Goal: Task Accomplishment & Management: Manage account settings

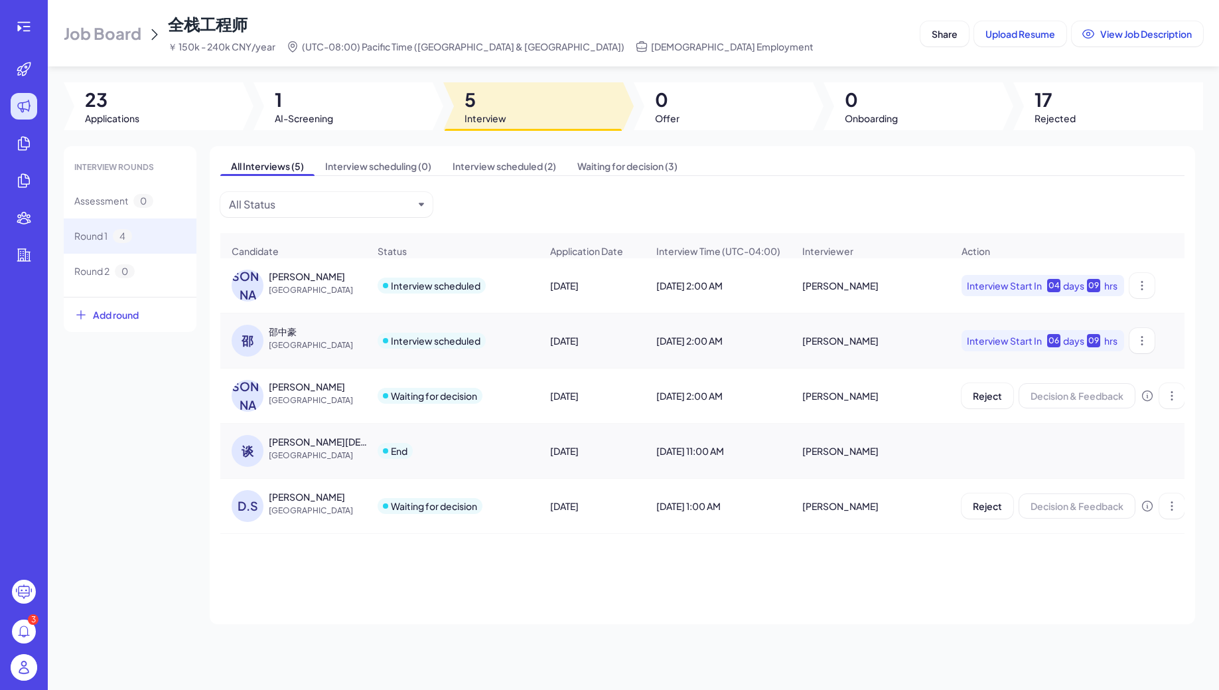
click at [39, 26] on div at bounding box center [24, 26] width 42 height 27
click at [36, 29] on div at bounding box center [24, 26] width 27 height 27
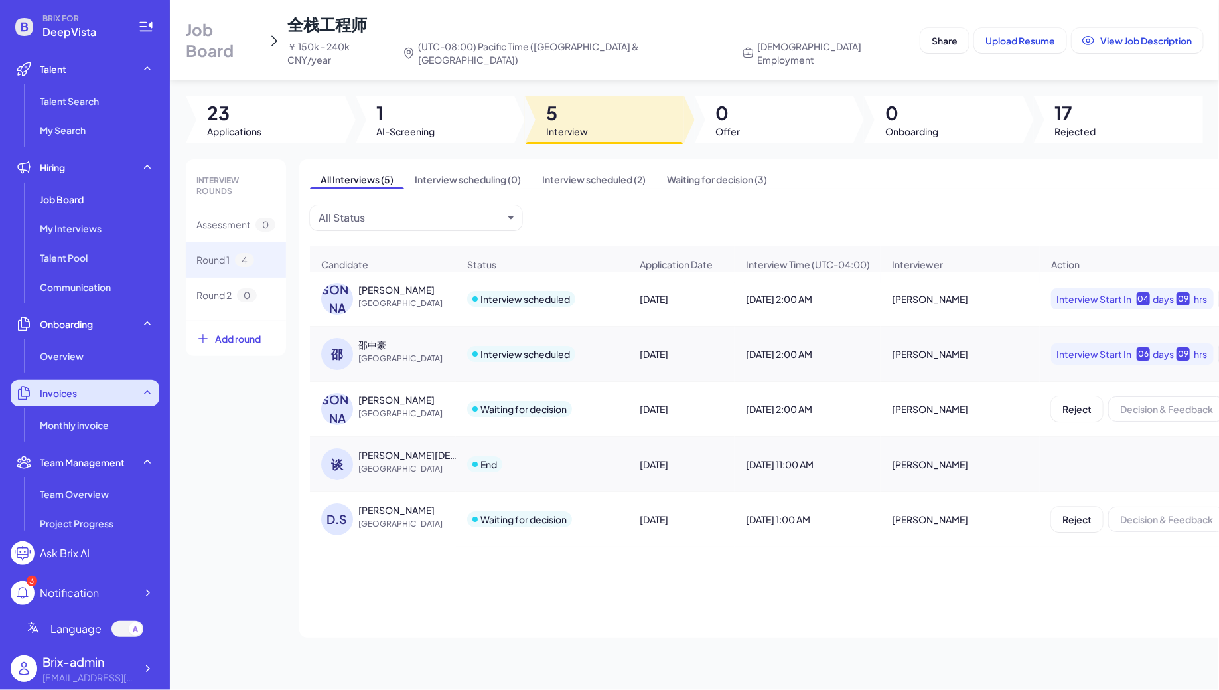
scroll to position [224, 0]
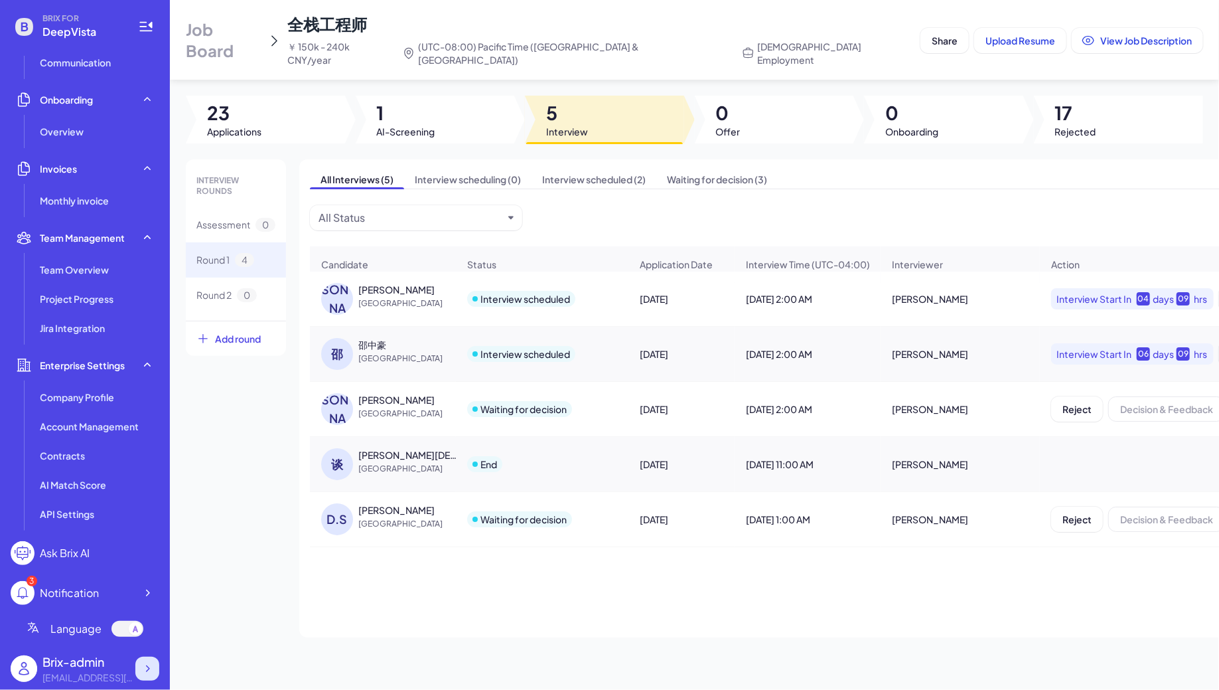
click at [152, 670] on icon at bounding box center [147, 668] width 13 height 13
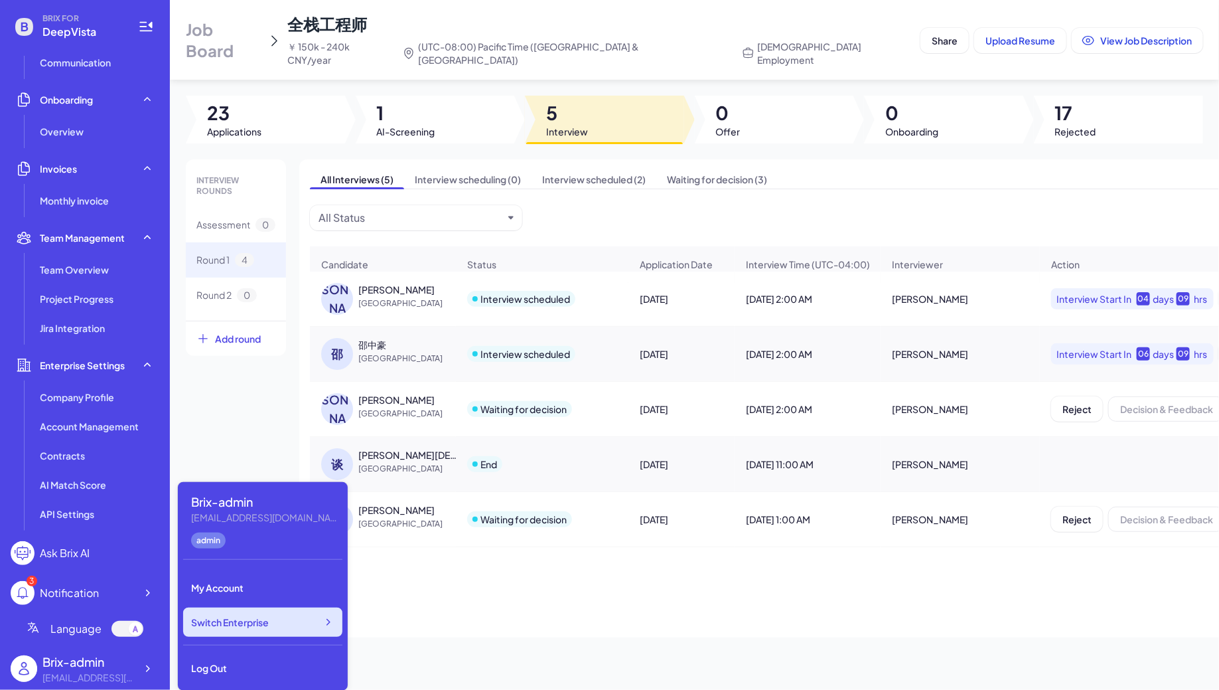
click at [279, 634] on div "Switch Enterprise" at bounding box center [262, 621] width 159 height 29
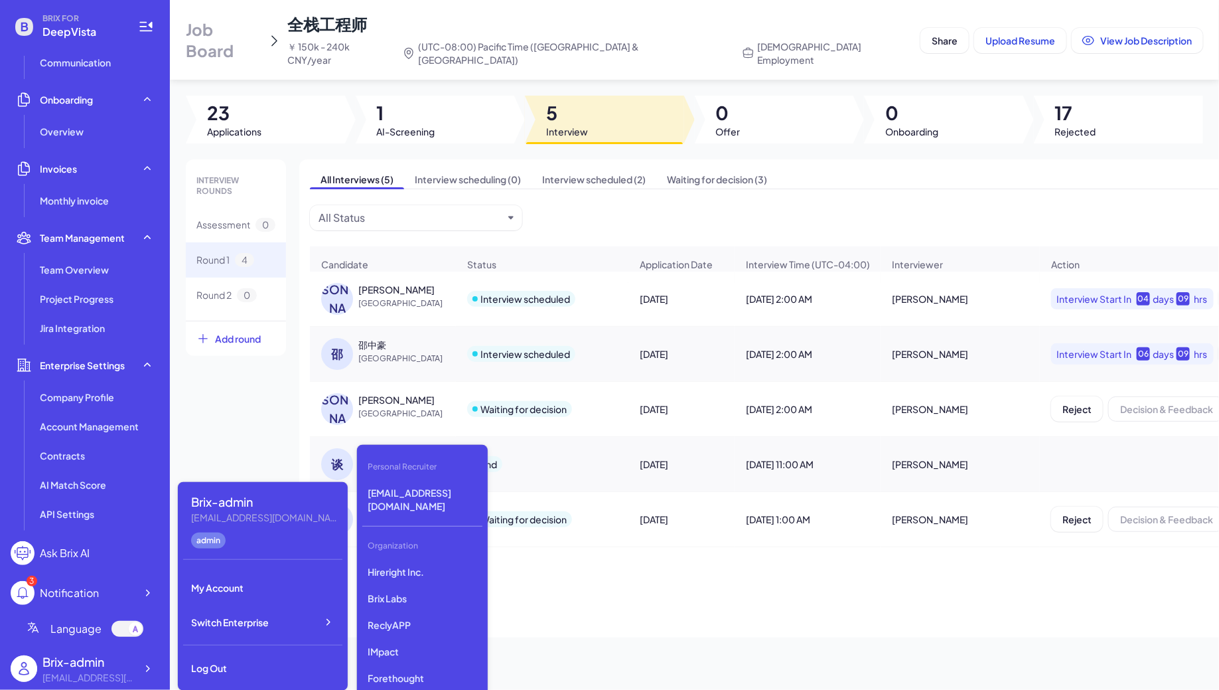
scroll to position [1379, 0]
click at [432, 615] on p "DreamFlow Inc" at bounding box center [422, 627] width 120 height 24
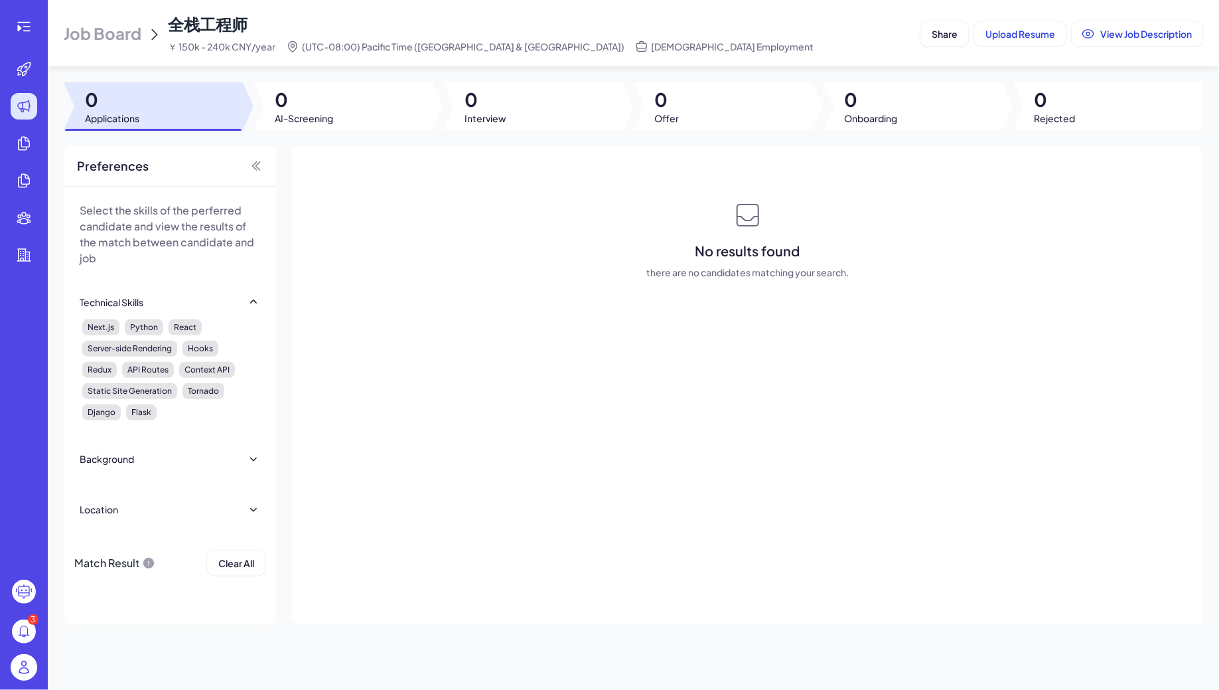
click at [91, 40] on span "Job Board" at bounding box center [103, 33] width 78 height 21
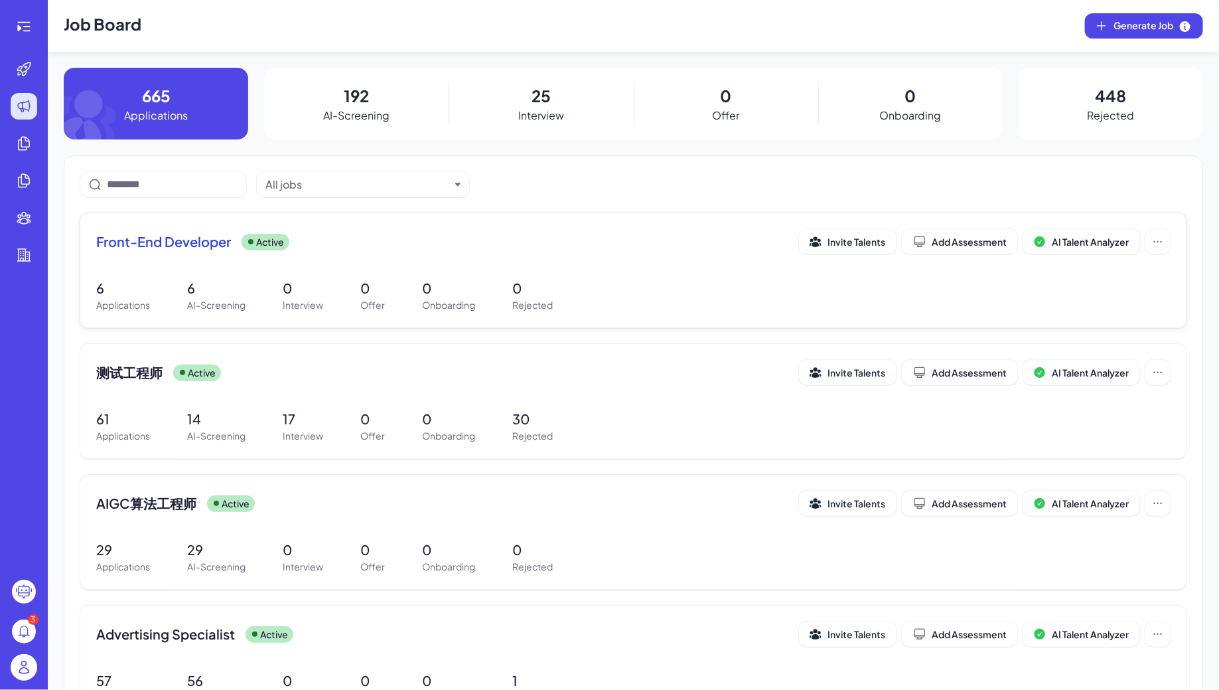
click at [256, 297] on div "6 Applications 6 AI-Screening 0 Interview 0 Offer 0 Onboarding 0 Rejected" at bounding box center [633, 295] width 1075 height 34
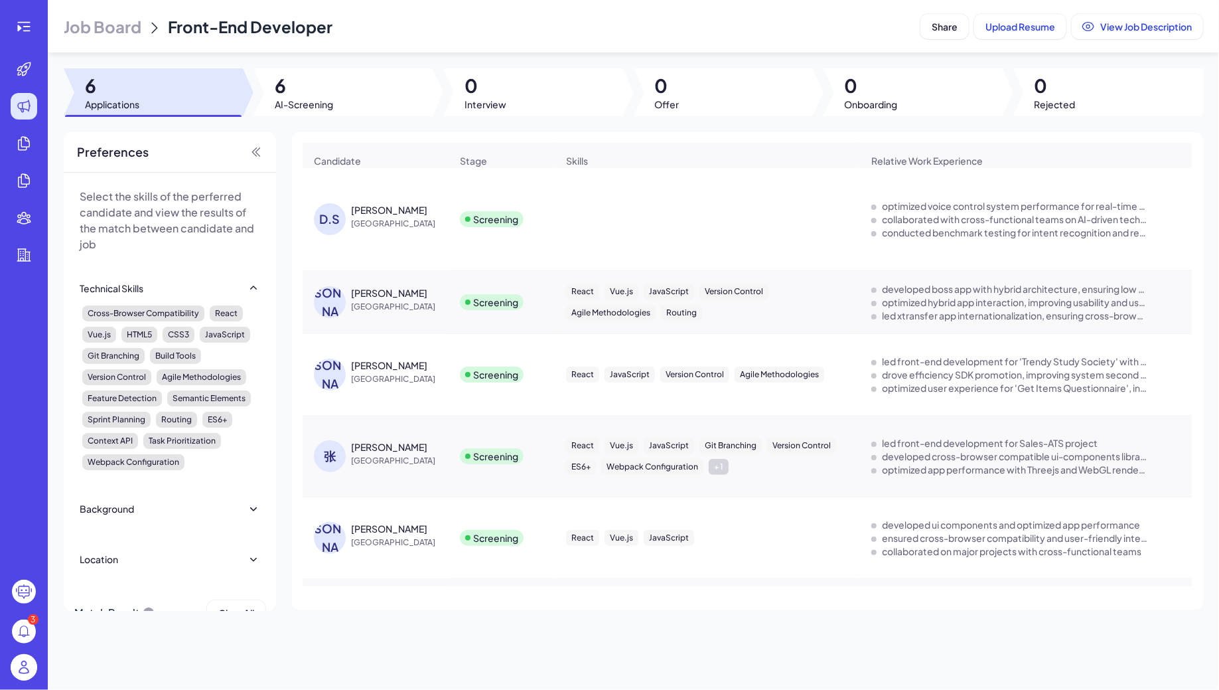
scroll to position [94, 0]
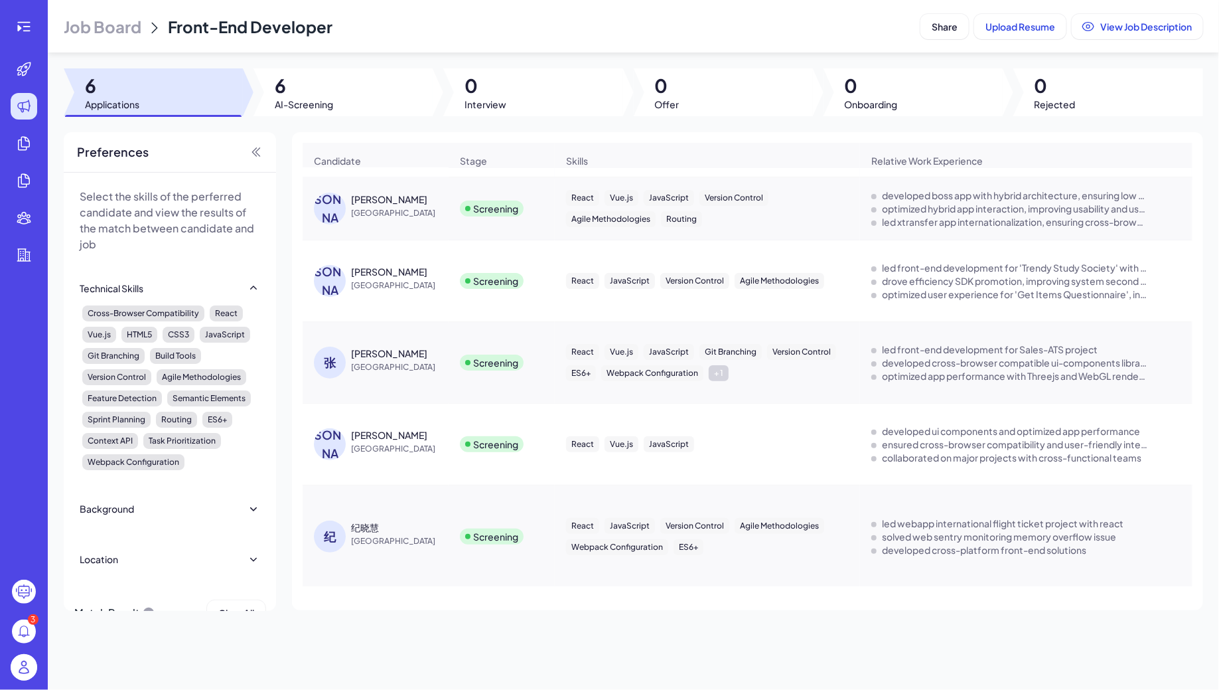
click at [380, 538] on span "China" at bounding box center [401, 540] width 100 height 13
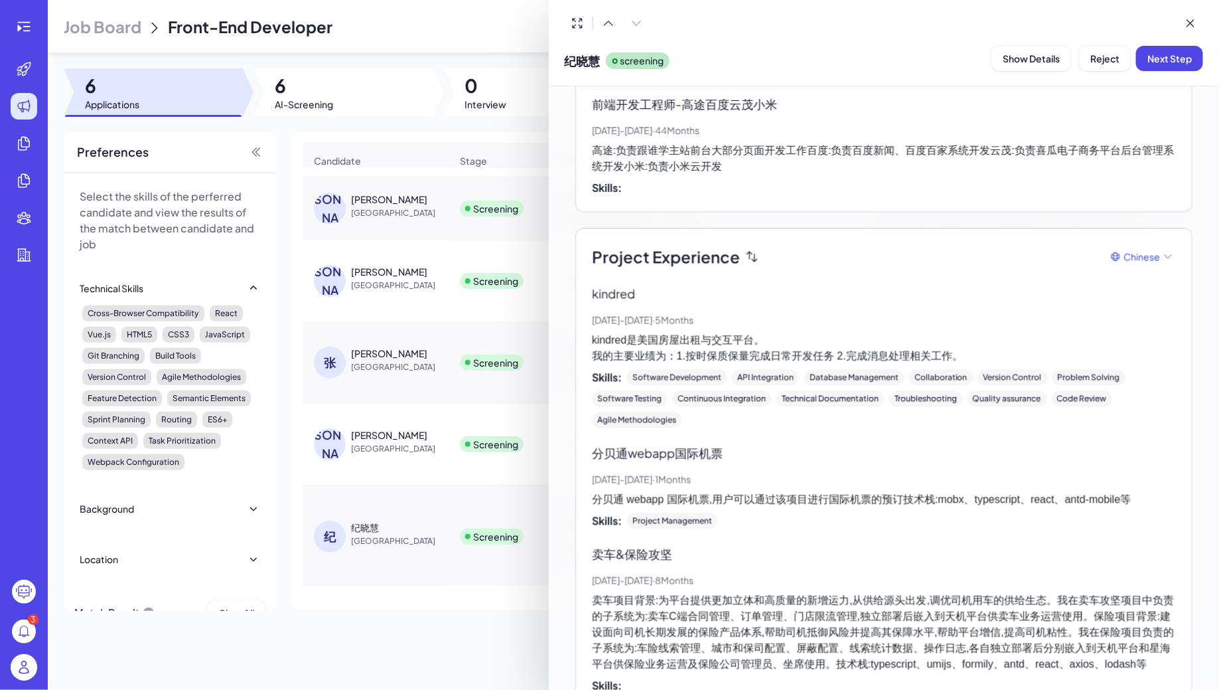
scroll to position [1338, 0]
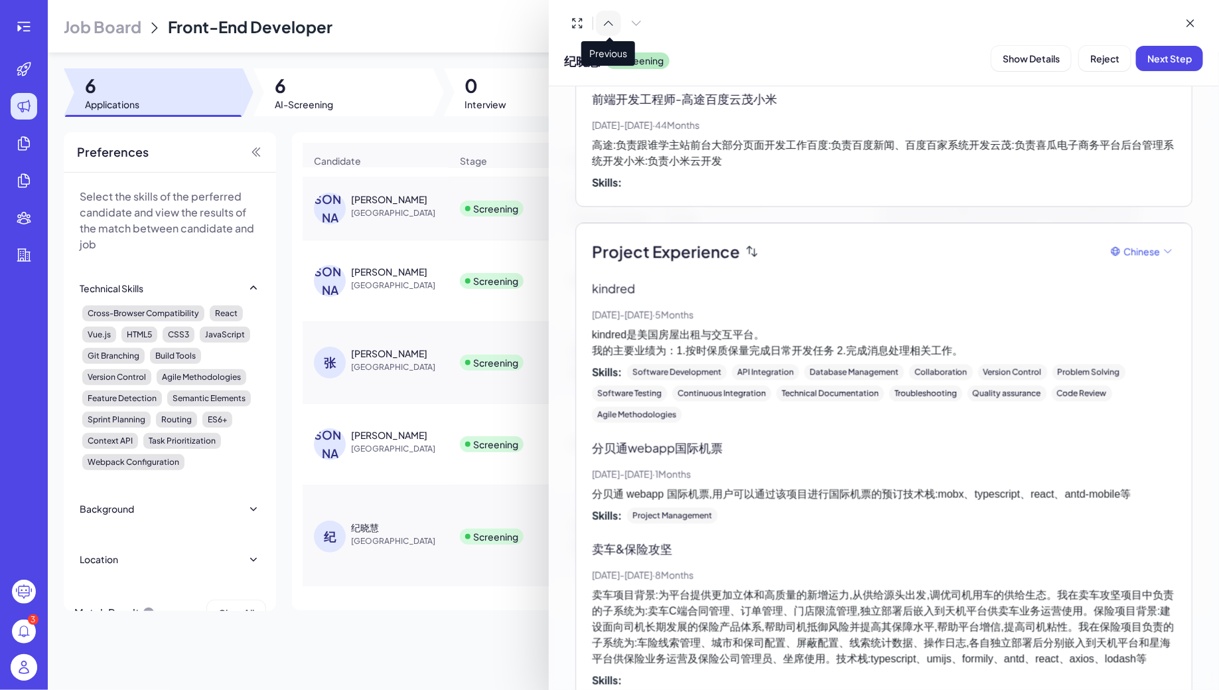
click at [605, 19] on icon at bounding box center [608, 23] width 13 height 13
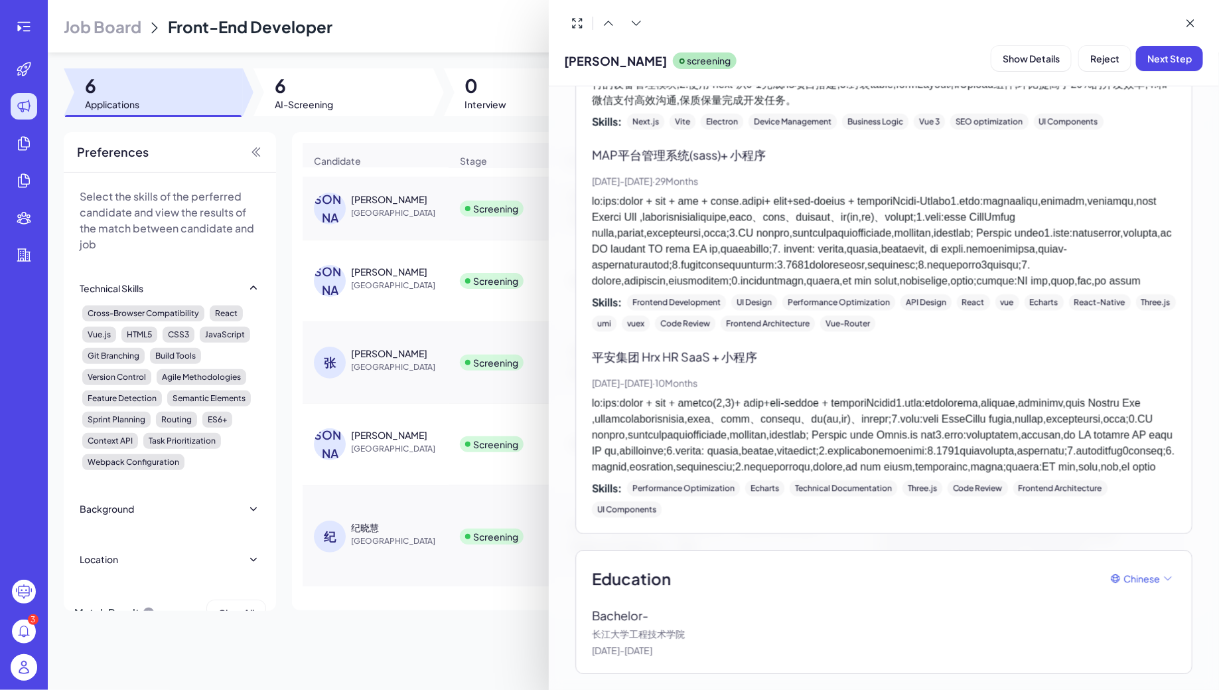
scroll to position [2012, 0]
click at [607, 29] on button at bounding box center [608, 23] width 25 height 25
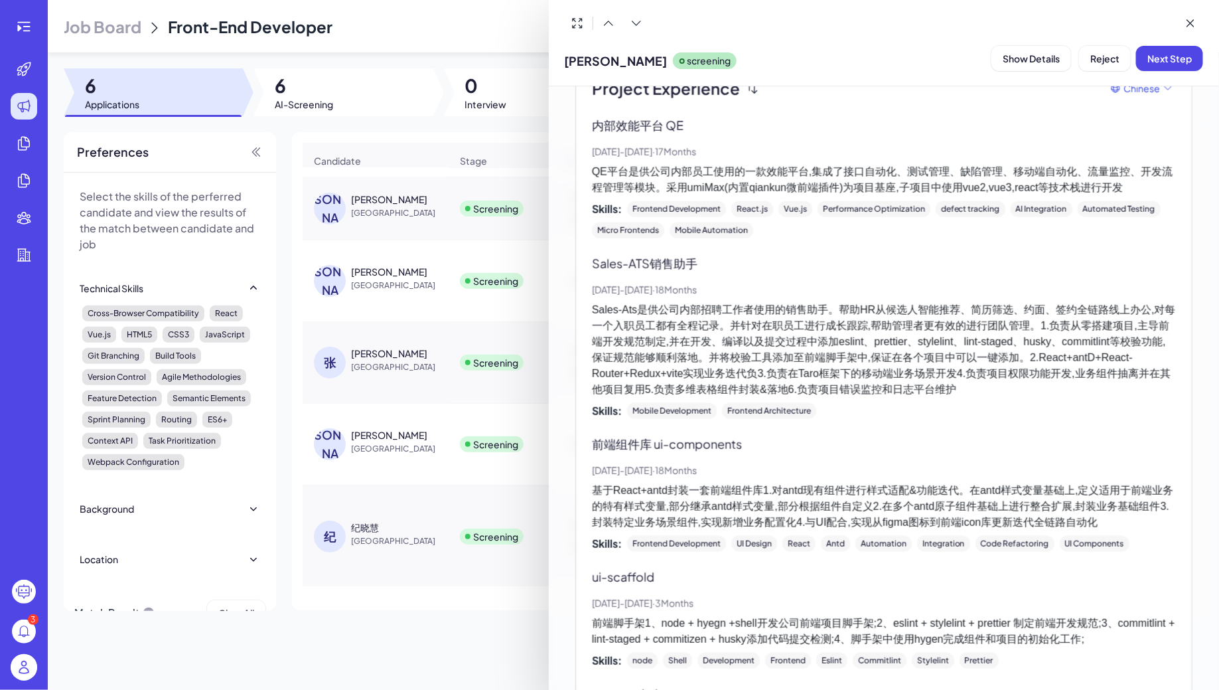
scroll to position [778, 0]
click at [366, 274] on div at bounding box center [609, 345] width 1219 height 690
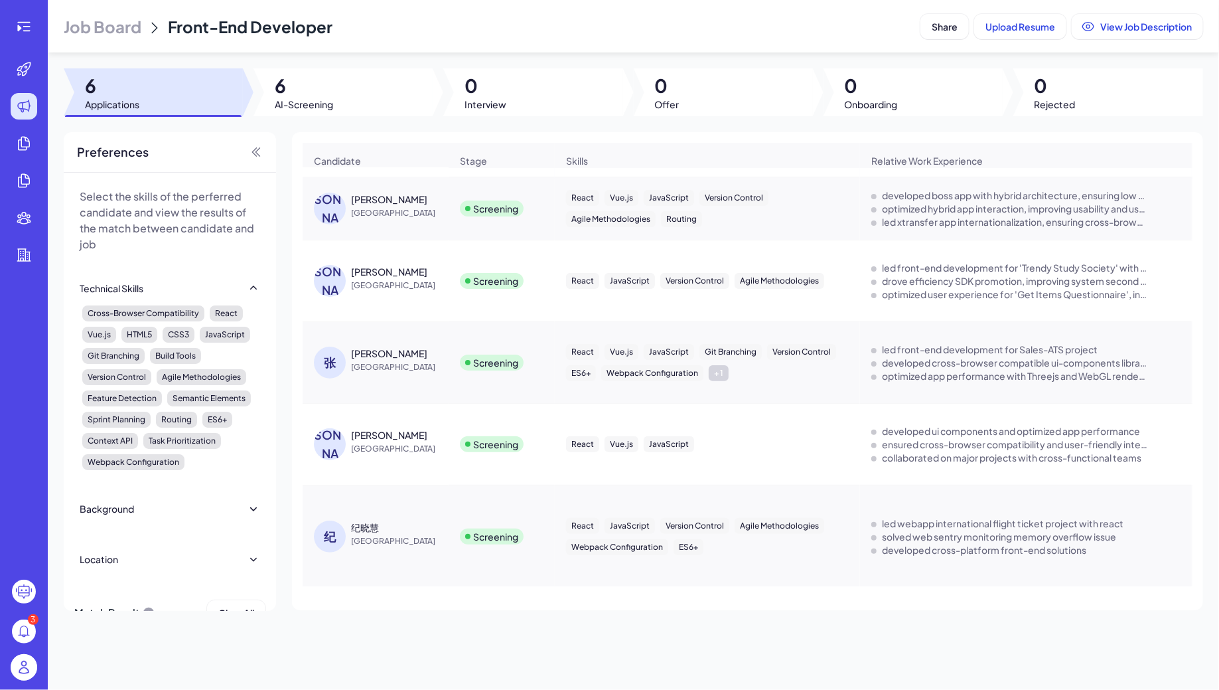
click at [372, 274] on div "李坤峰" at bounding box center [389, 271] width 76 height 13
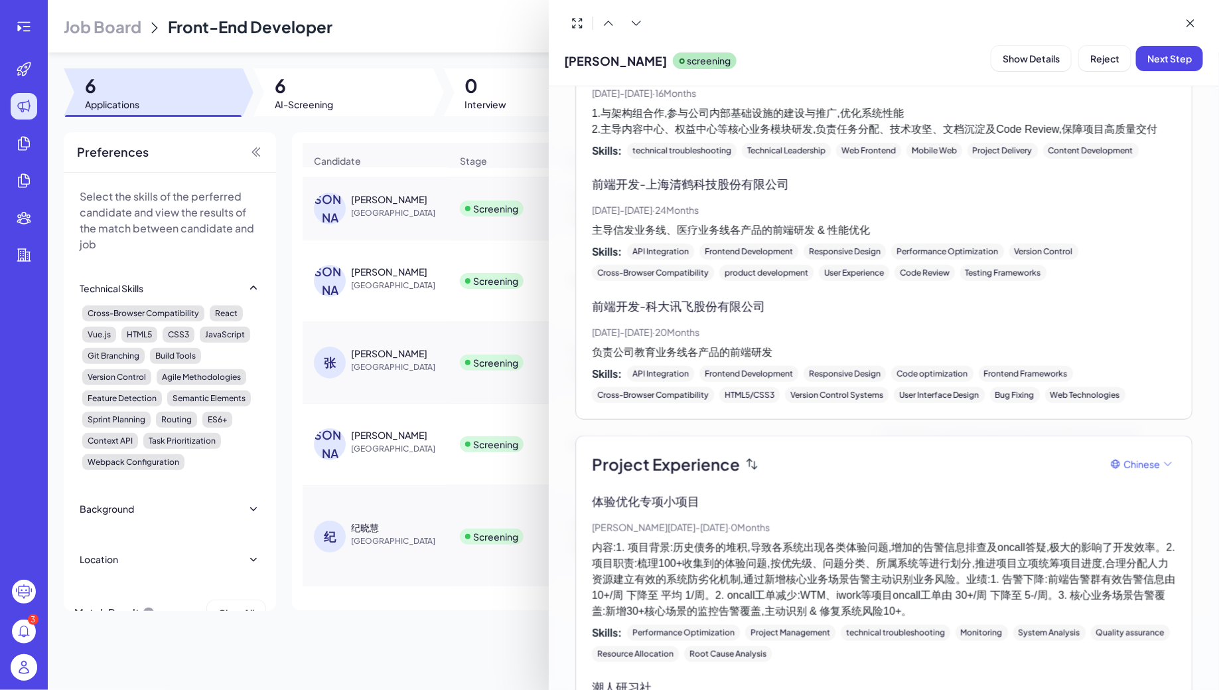
scroll to position [0, 0]
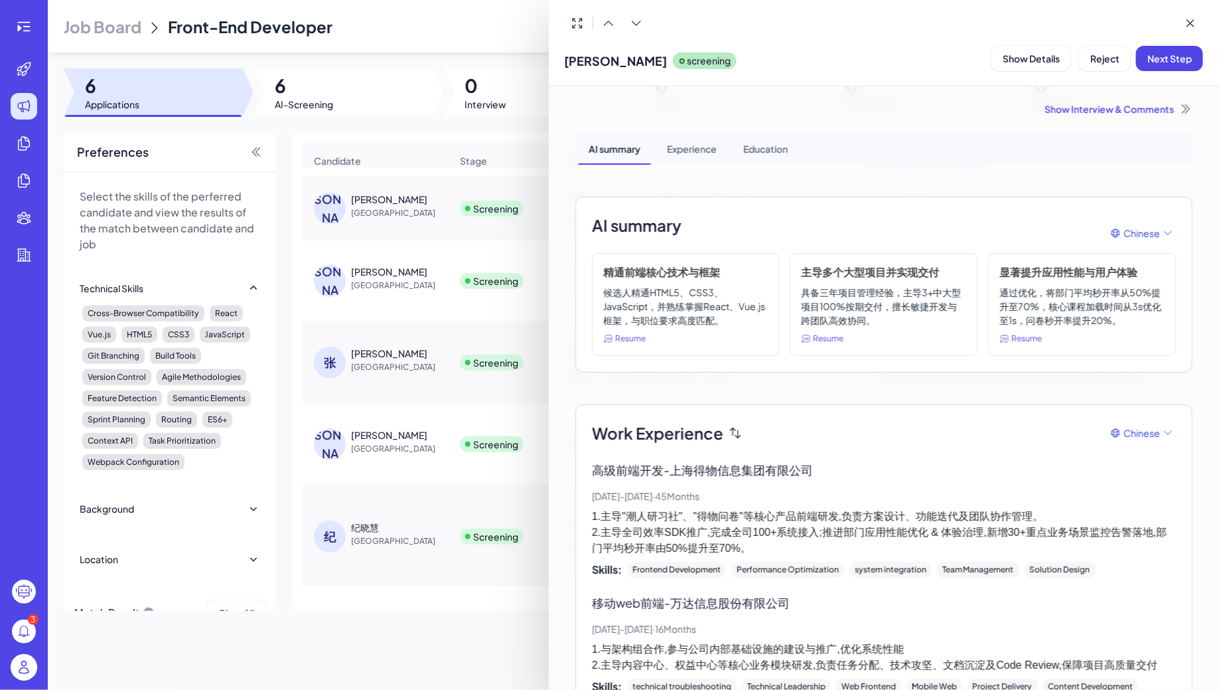
click at [407, 268] on div at bounding box center [609, 345] width 1219 height 690
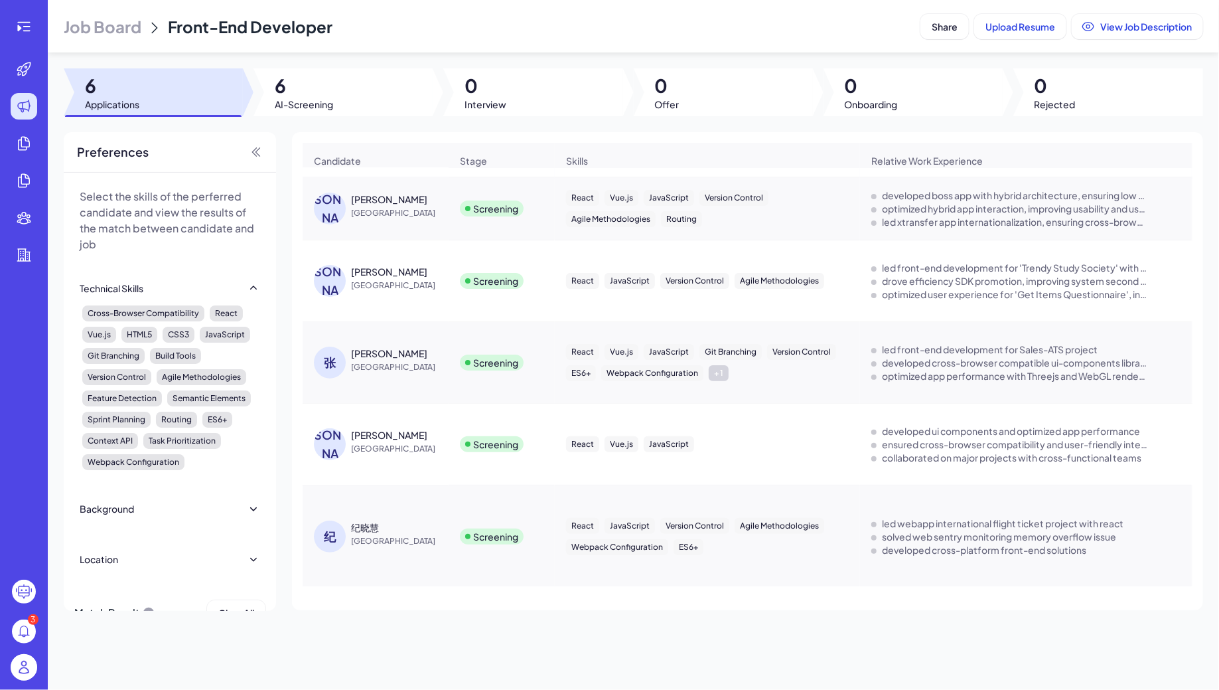
click at [352, 222] on div "李 李洋 China" at bounding box center [382, 209] width 137 height 32
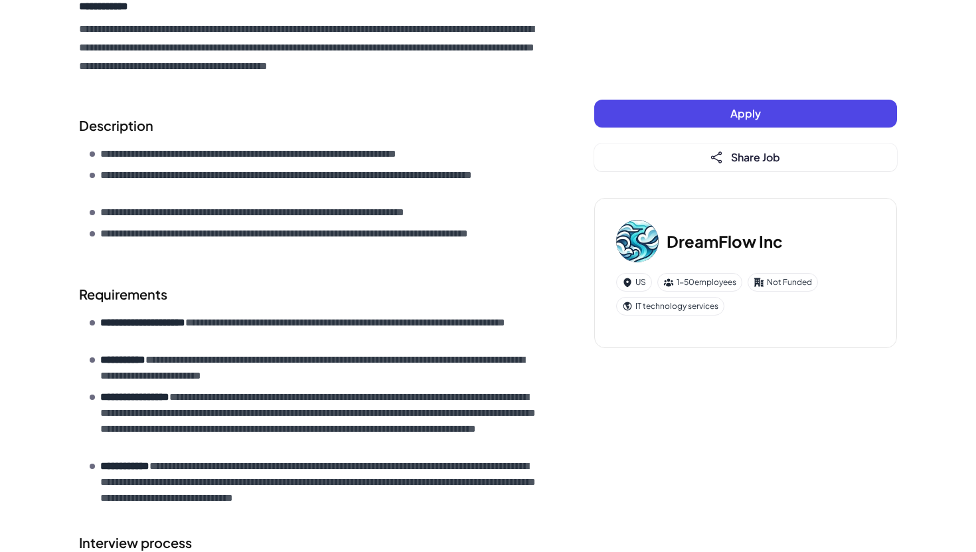
scroll to position [327, 0]
